Goal: Information Seeking & Learning: Learn about a topic

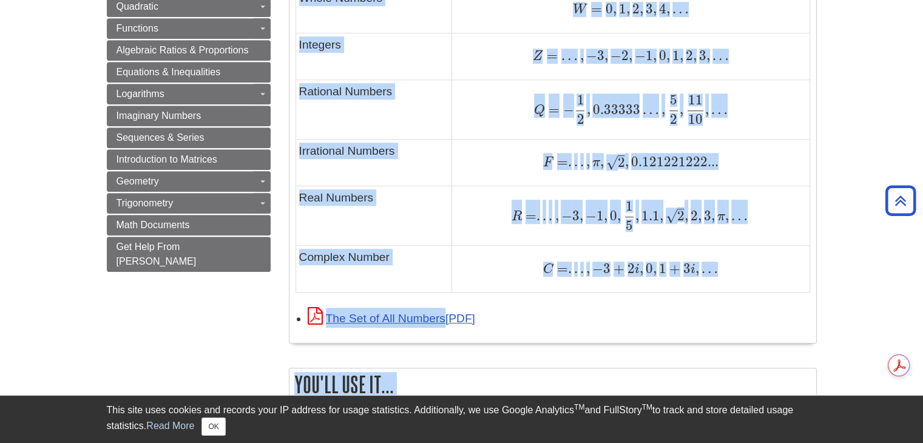
scroll to position [846, 0]
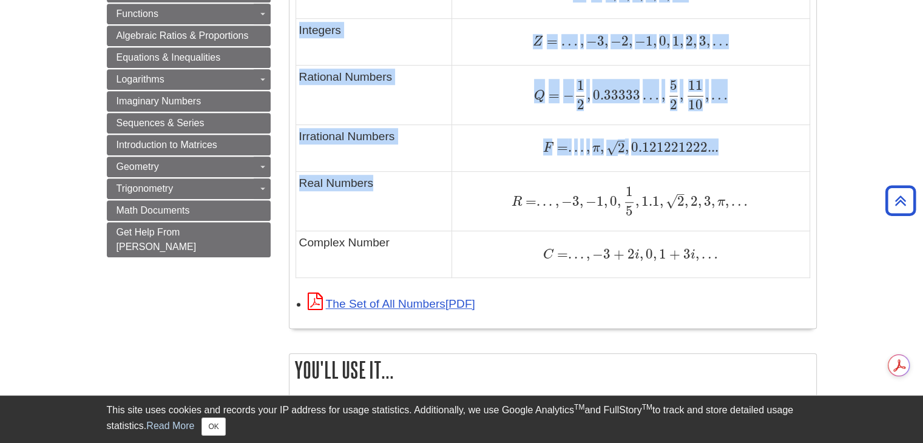
drag, startPoint x: 299, startPoint y: 103, endPoint x: 392, endPoint y: 183, distance: 122.3
click at [392, 183] on tbody "Type of Number Example Natural Numbers N = 1 , 2 , 3 , 4 , . . . N = 1 , 2 , 3 …" at bounding box center [553, 43] width 514 height 469
copy tbody "Natural Numbers N = 1 , 2 , 3 , 4 , . . . N = 1 , 2 , 3 , 4 , . . . Prime Numbe…"
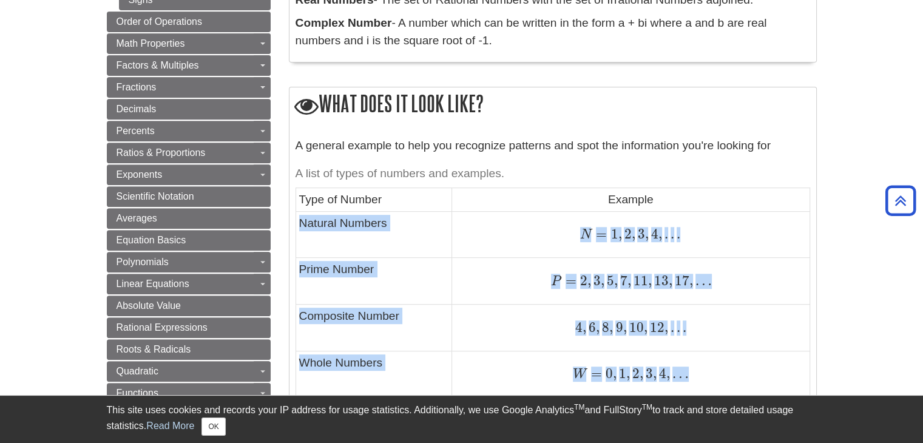
scroll to position [458, 0]
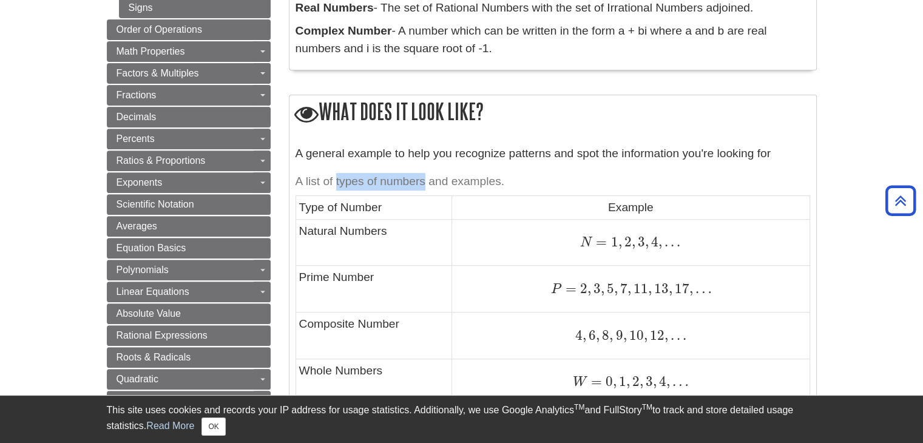
drag, startPoint x: 335, startPoint y: 180, endPoint x: 426, endPoint y: 176, distance: 90.6
click at [426, 176] on caption "A list of types of numbers and examples." at bounding box center [553, 181] width 515 height 27
copy caption "types of numbers"
click at [441, 277] on td "Prime Number" at bounding box center [374, 289] width 157 height 47
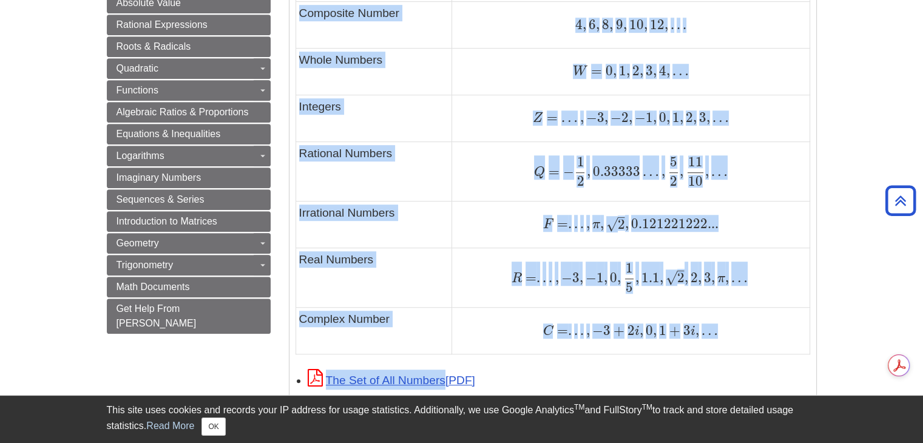
scroll to position [818, 0]
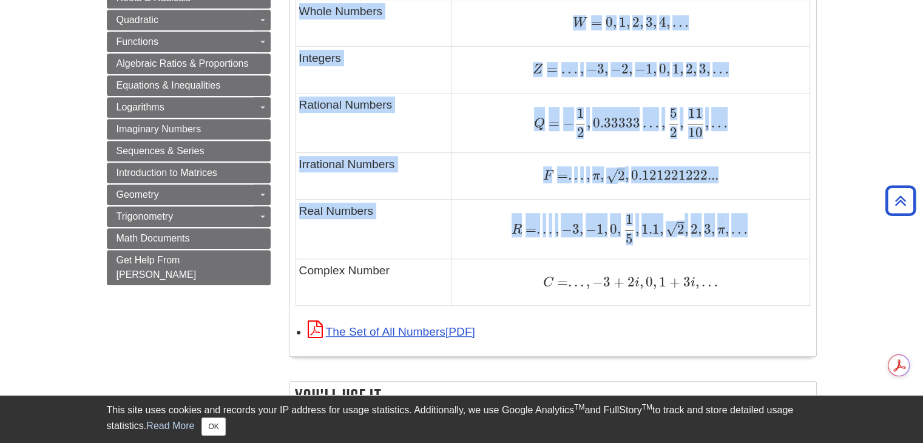
drag, startPoint x: 300, startPoint y: 231, endPoint x: 755, endPoint y: 231, distance: 454.7
click at [755, 231] on tbody "Type of Number Example Natural Numbers N = 1 , 2 , 3 , 4 , . . . N = 1 , 2 , 3 …" at bounding box center [553, 71] width 514 height 469
copy tbody "Natural Numbers N = 1 , 2 , 3 , 4 , . . . N = 1 , 2 , 3 , 4 , . . . Prime Numbe…"
